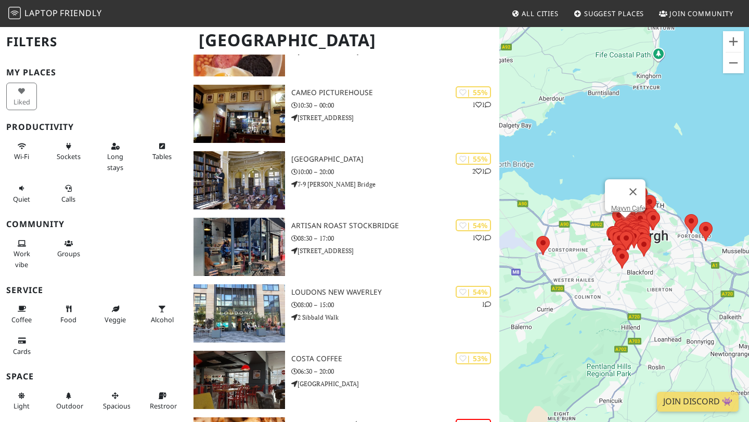
scroll to position [3124, 0]
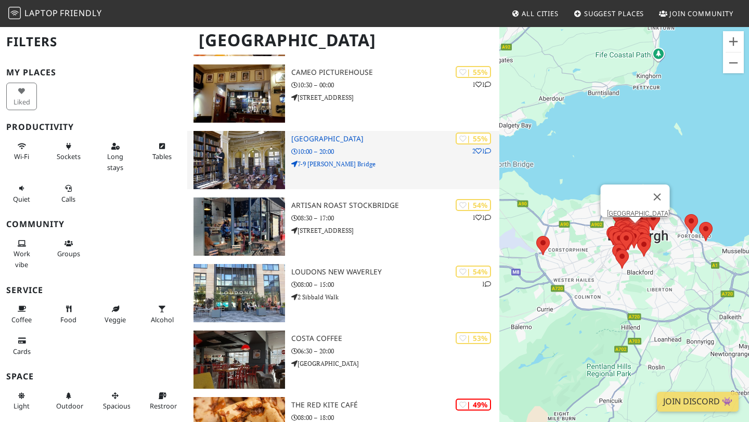
click at [320, 138] on h3 "Central Library" at bounding box center [395, 139] width 208 height 9
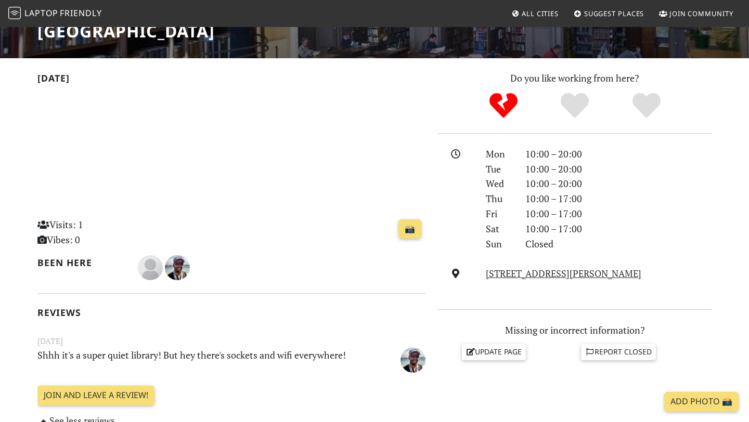
scroll to position [186, 0]
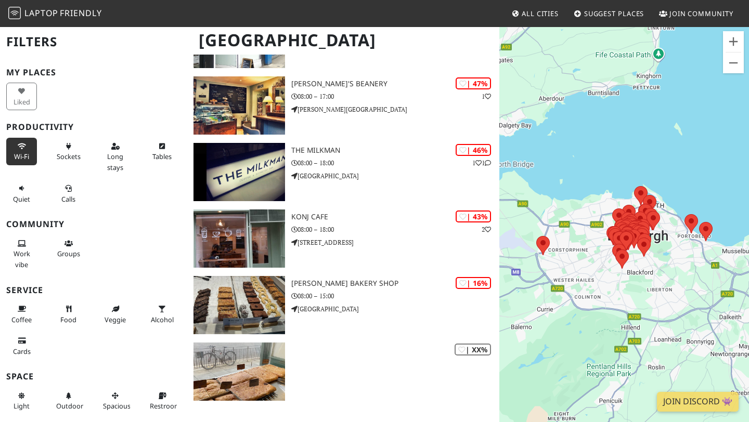
scroll to position [3247, 0]
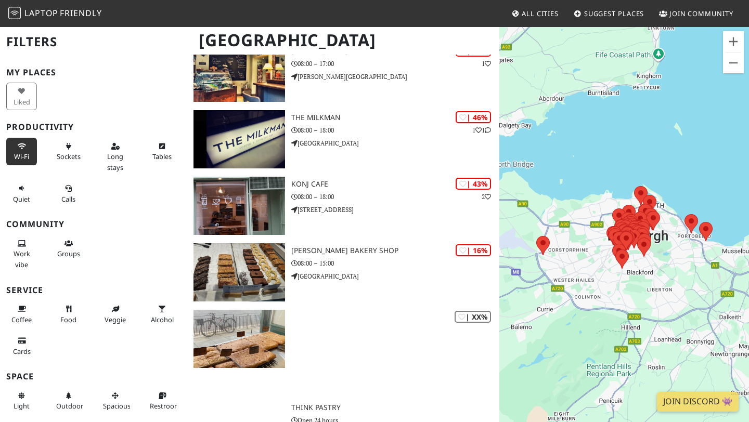
click at [21, 146] on icon at bounding box center [22, 147] width 8 height 7
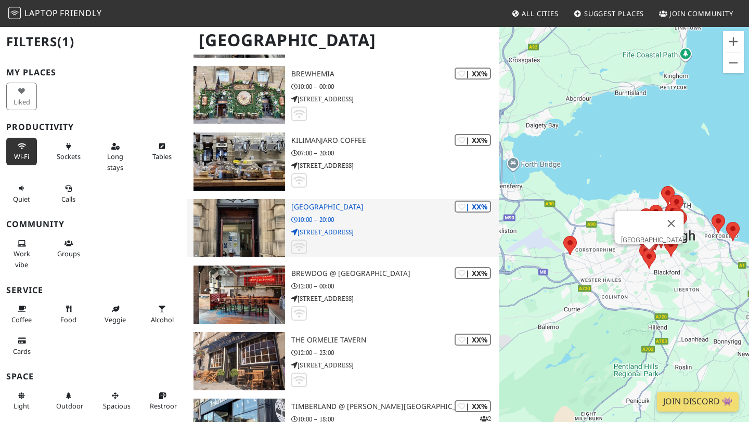
scroll to position [3859, 0]
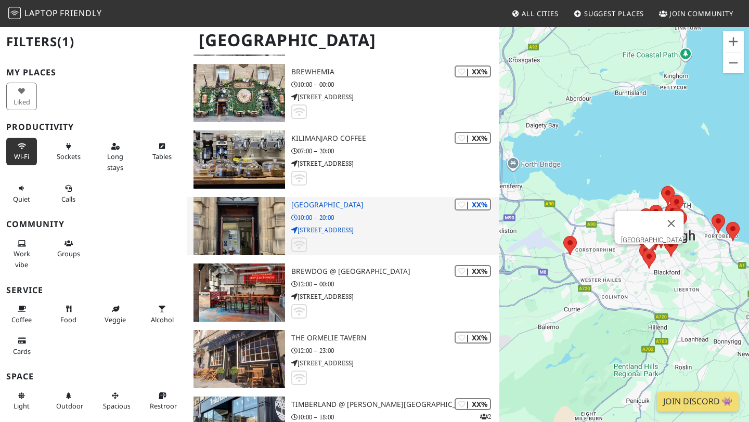
click at [254, 233] on img at bounding box center [240, 226] width 92 height 58
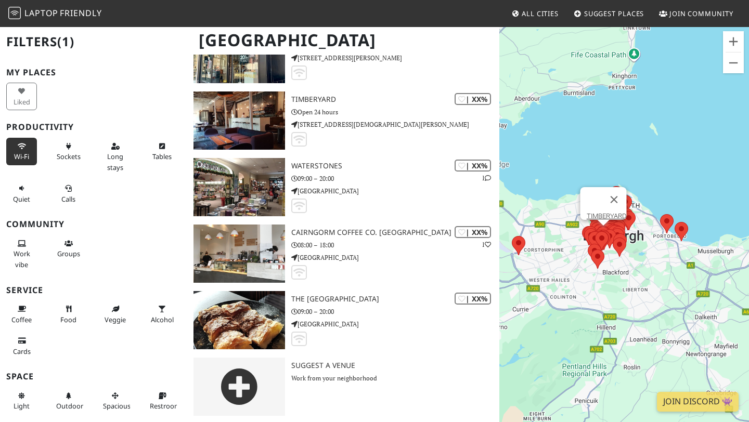
scroll to position [4234, 0]
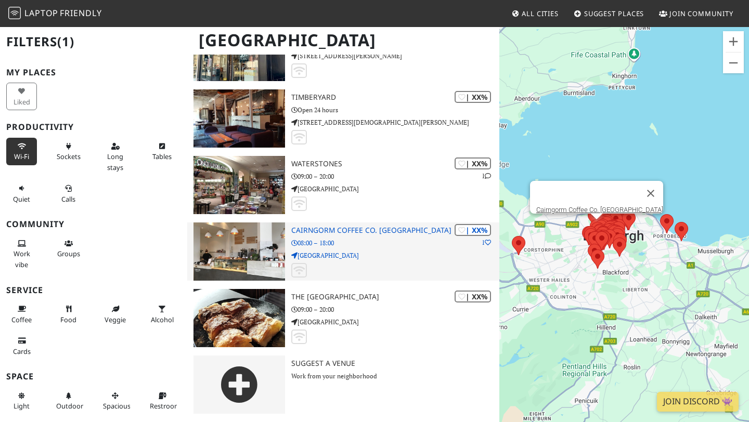
click at [357, 253] on p "Melville Street" at bounding box center [395, 256] width 208 height 10
